Goal: Task Accomplishment & Management: Manage account settings

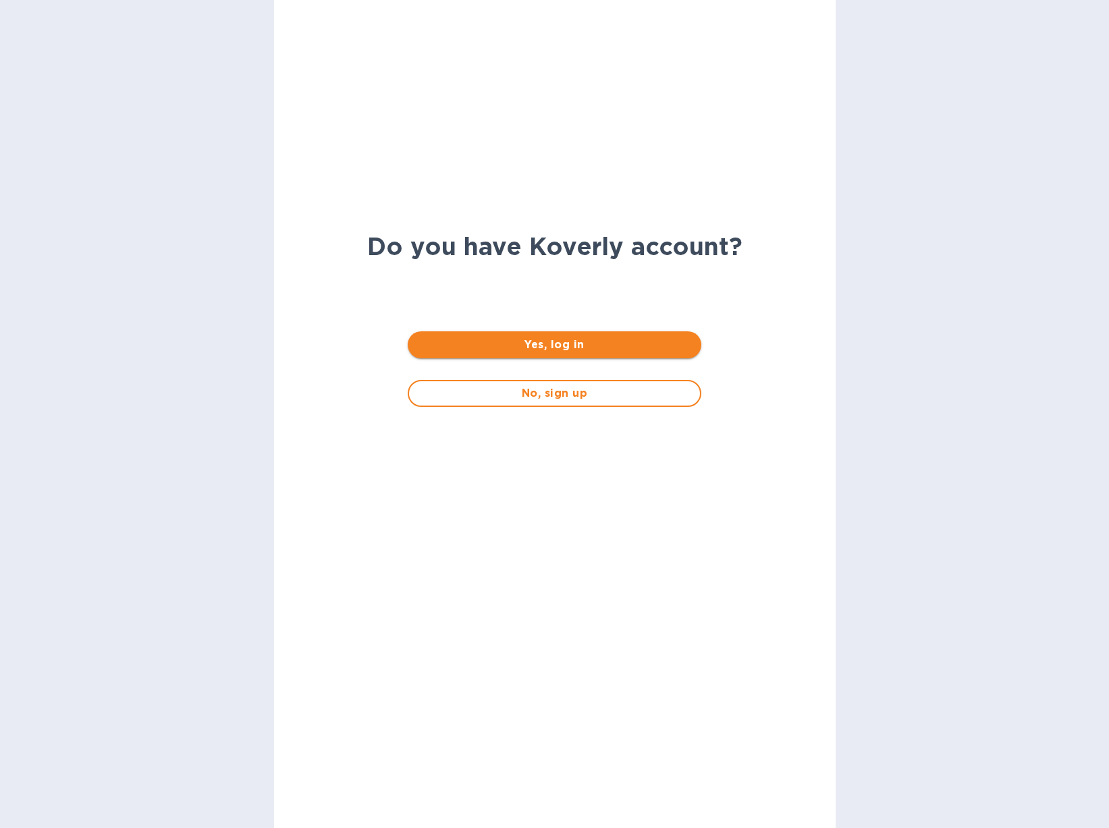
click at [453, 345] on span "Yes, log in" at bounding box center [554, 345] width 272 height 16
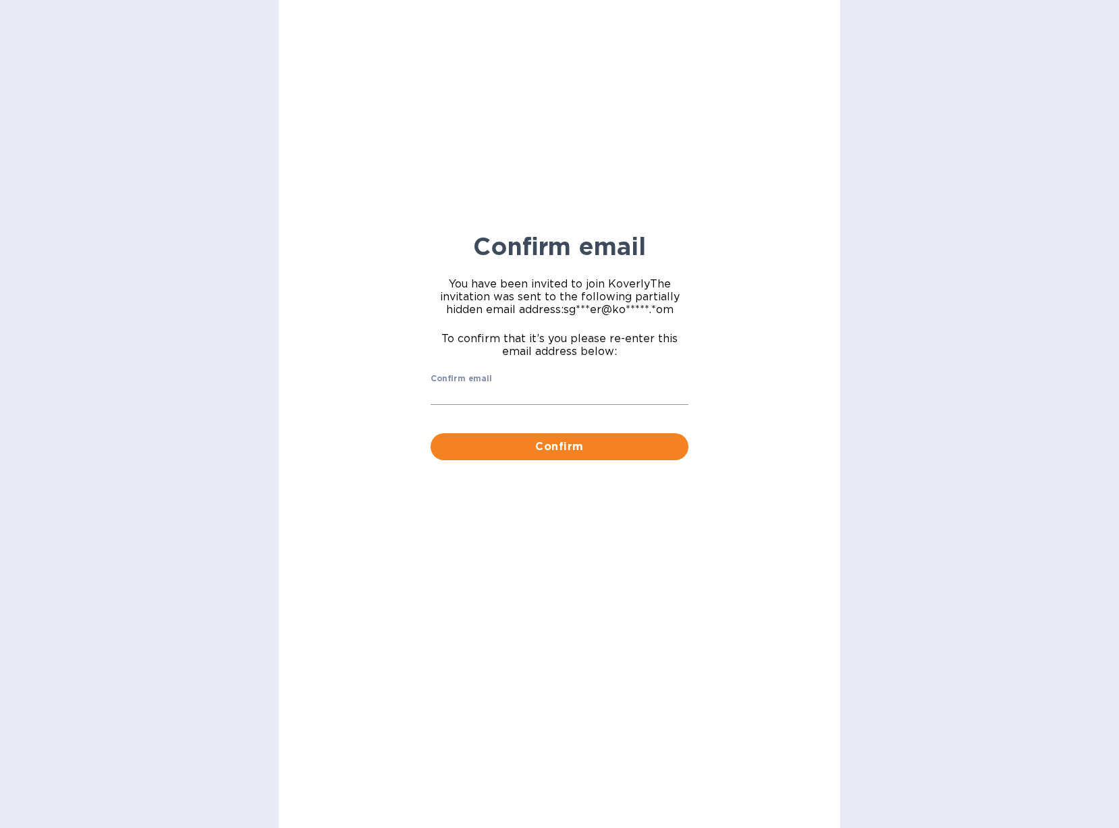
click at [470, 390] on input "Confirm email" at bounding box center [559, 395] width 258 height 20
type input "sgrover@koverly.com"
click at [500, 443] on span "Confirm" at bounding box center [559, 447] width 236 height 16
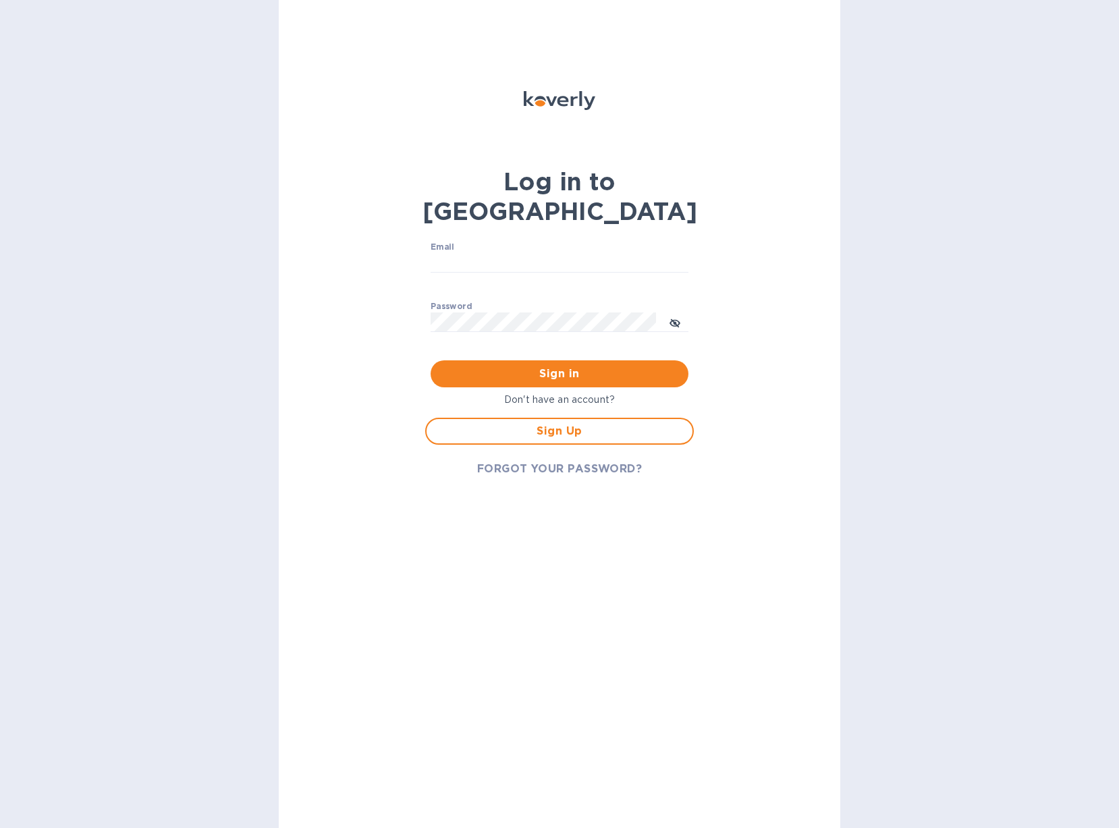
type input "sgrover@koverly.com"
click at [529, 366] on span "Sign in" at bounding box center [559, 374] width 236 height 16
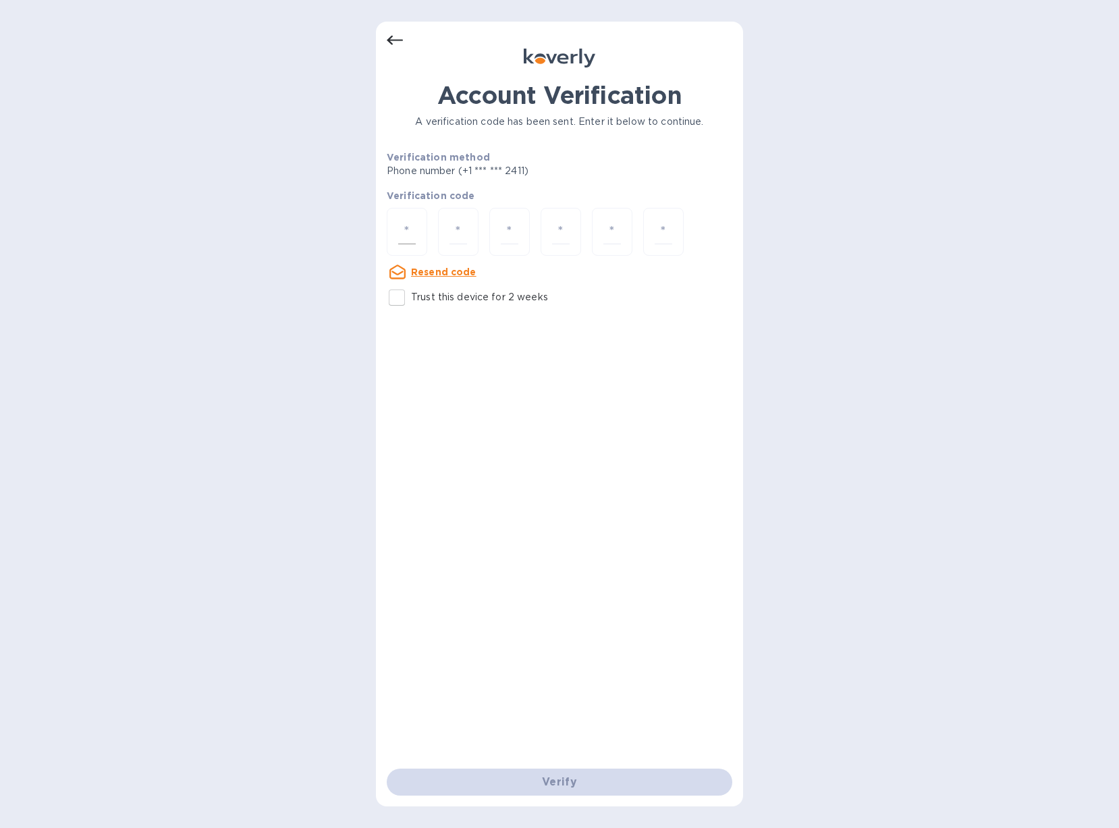
click at [407, 232] on input "number" at bounding box center [407, 231] width 18 height 25
type input "1"
type input "8"
type input "2"
type input "1"
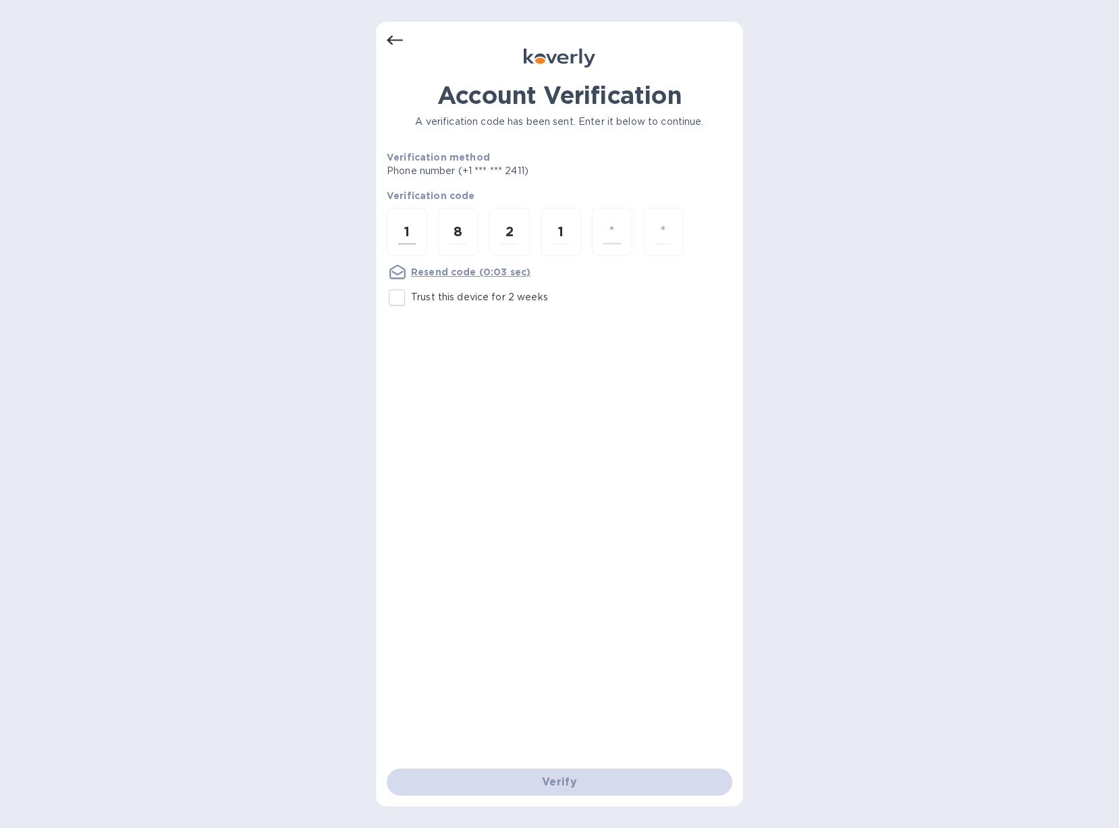
type input "7"
type input "1"
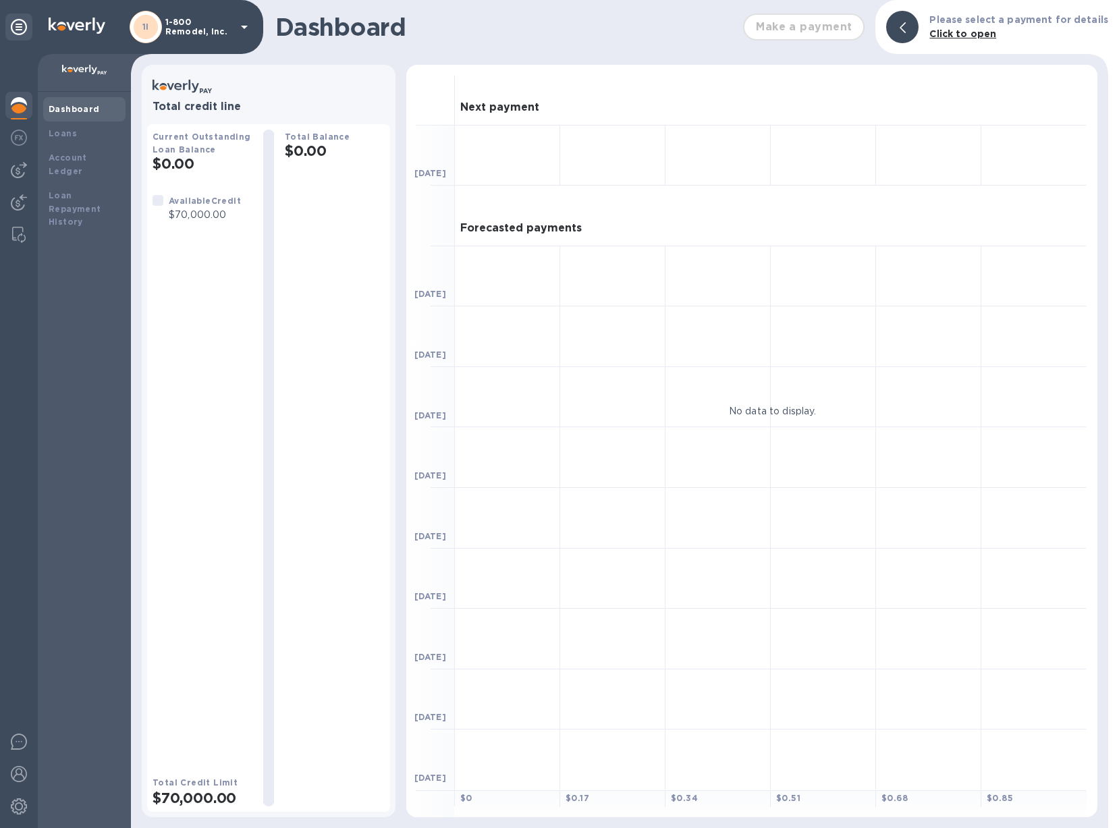
click at [186, 13] on div "1I 1-800 Remodel, Inc." at bounding box center [191, 27] width 123 height 32
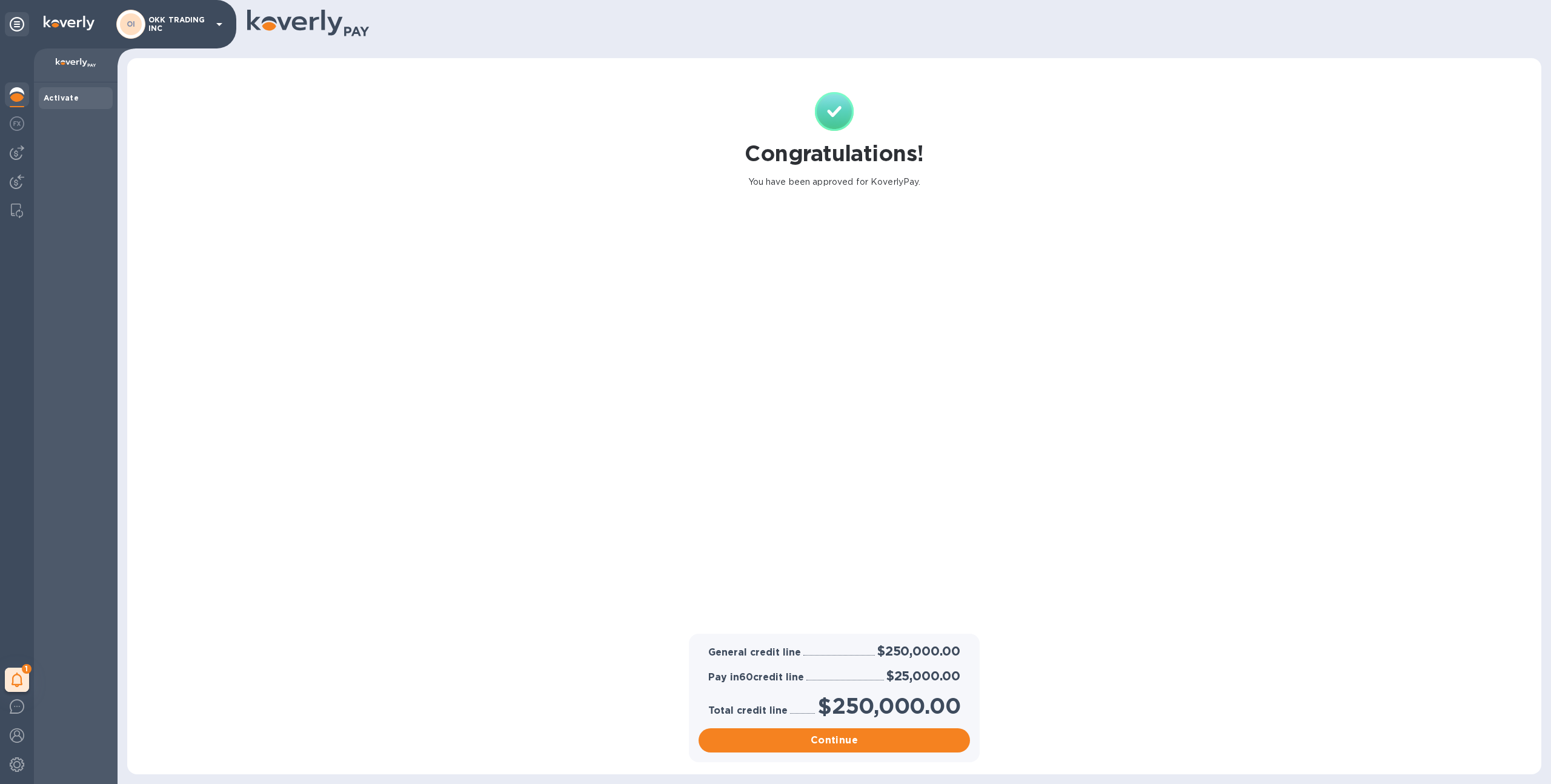
click at [160, 20] on p "OKK TRADING INC" at bounding box center [178, 24] width 60 height 17
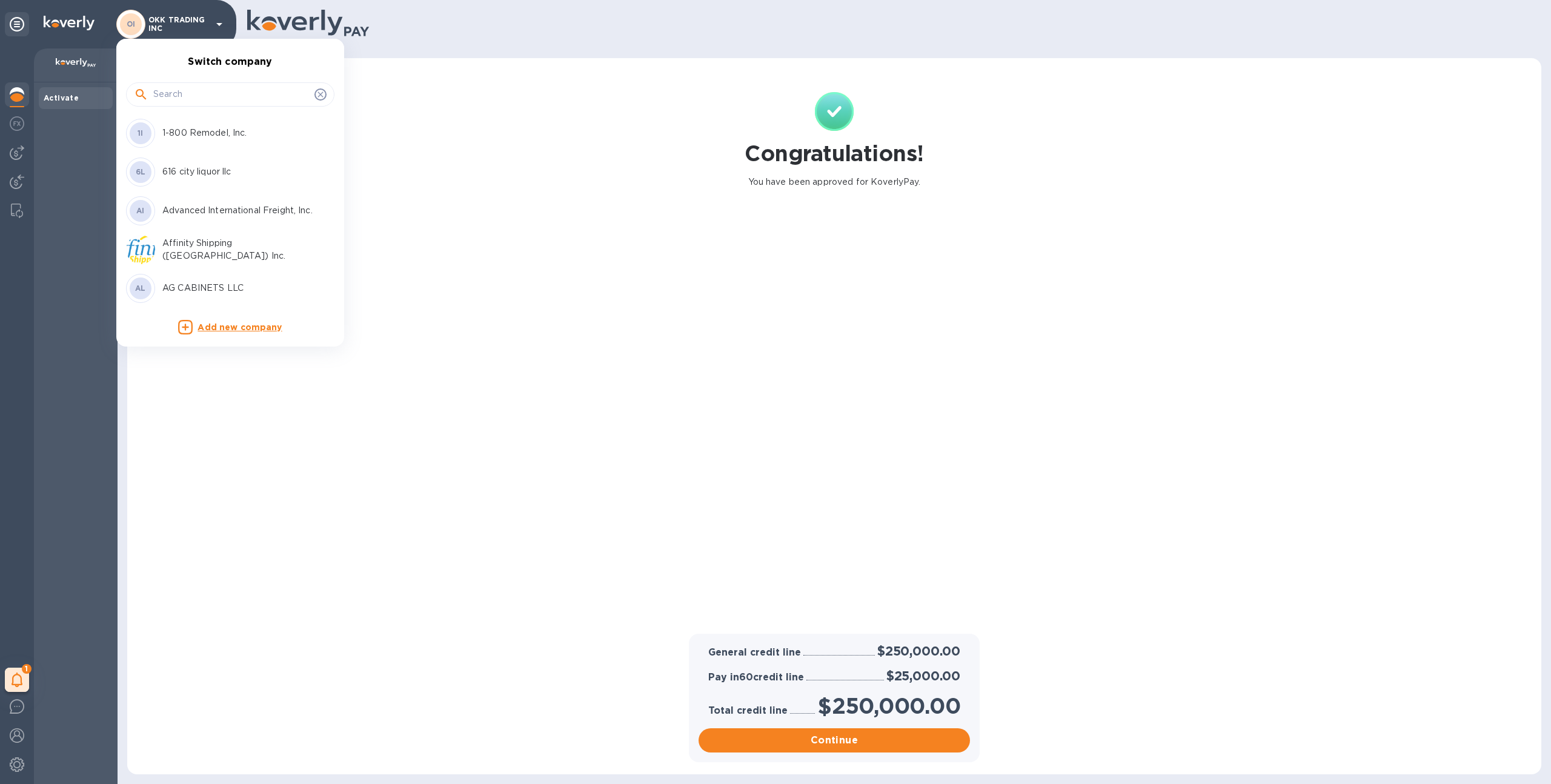
click at [167, 96] on input "text" at bounding box center [232, 94] width 156 height 18
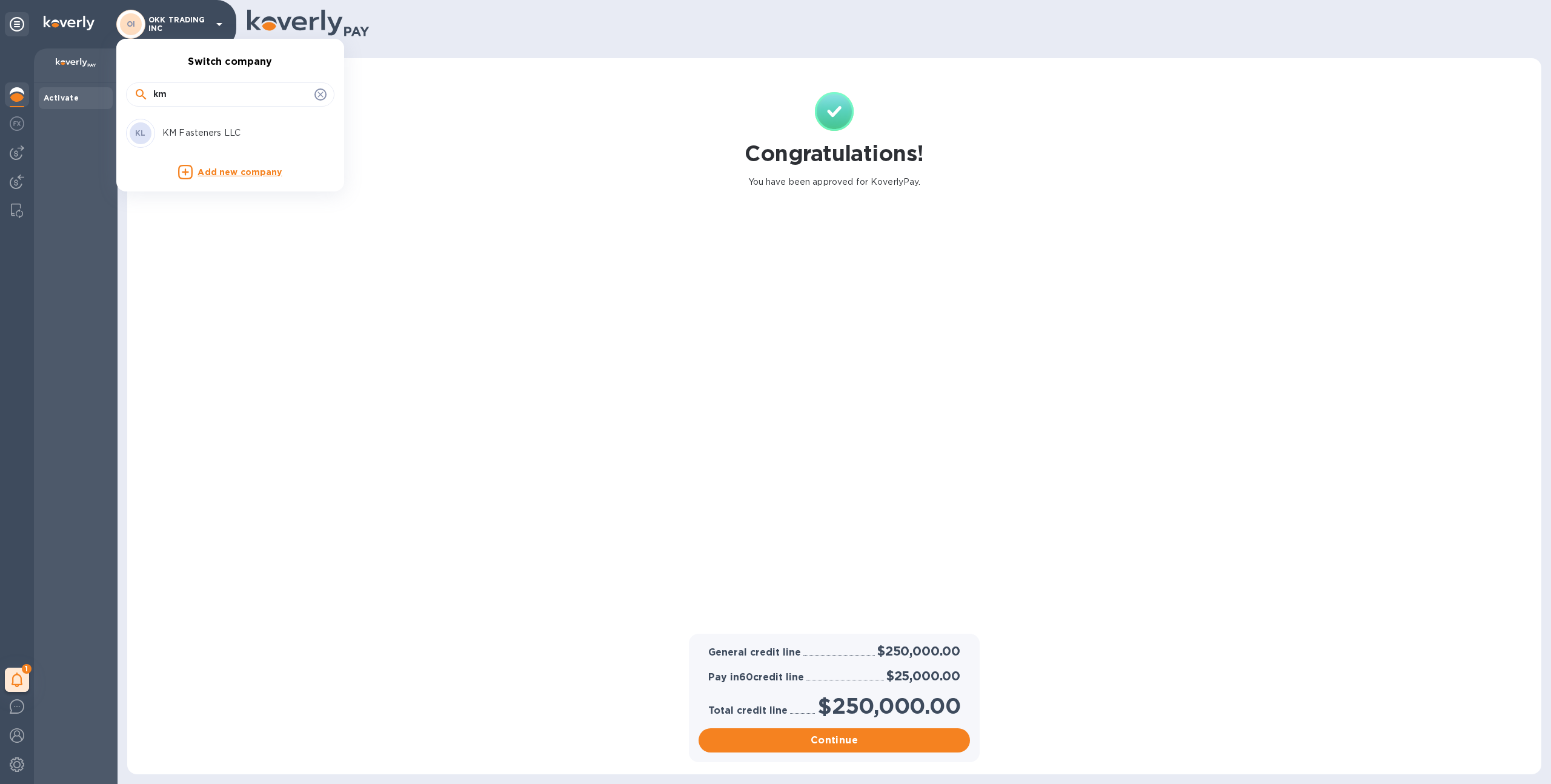
type input "km"
click at [171, 131] on p "KM Fasteners LLC" at bounding box center [239, 133] width 153 height 13
